Goal: Find specific page/section: Find specific page/section

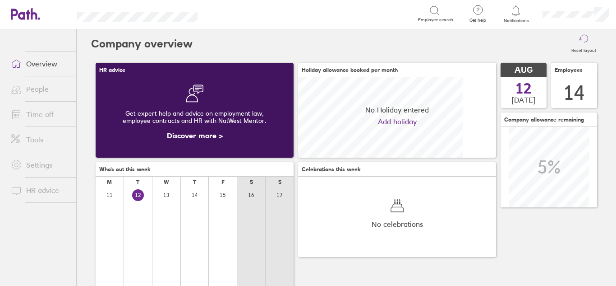
scroll to position [80, 80]
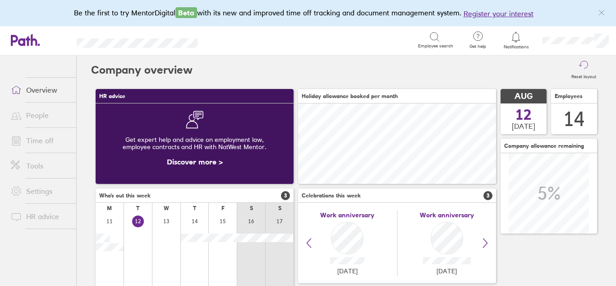
click at [32, 115] on link "People" at bounding box center [40, 115] width 73 height 18
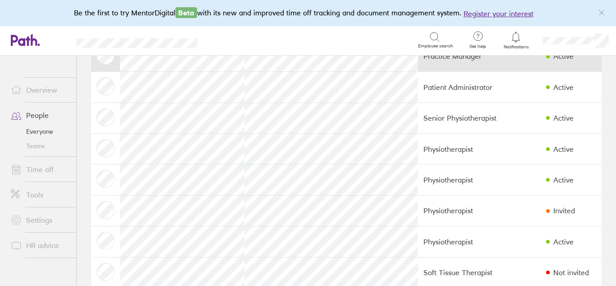
scroll to position [71, 0]
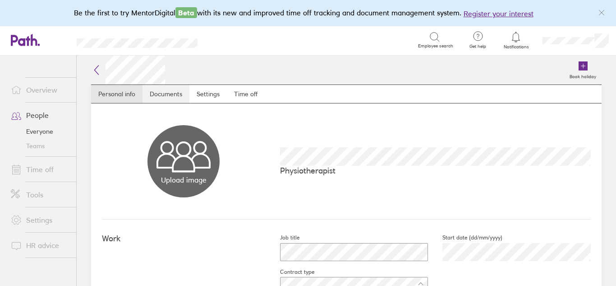
click at [166, 97] on link "Documents" at bounding box center [166, 94] width 47 height 18
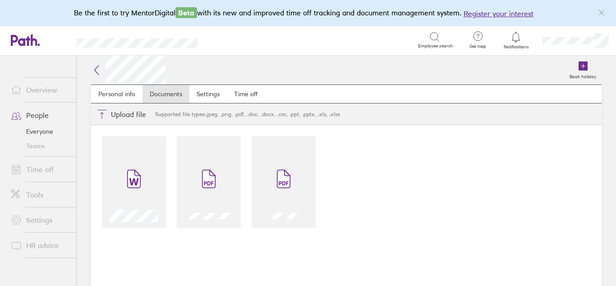
click at [43, 171] on link "Time off" at bounding box center [40, 169] width 73 height 18
